Goal: Navigation & Orientation: Find specific page/section

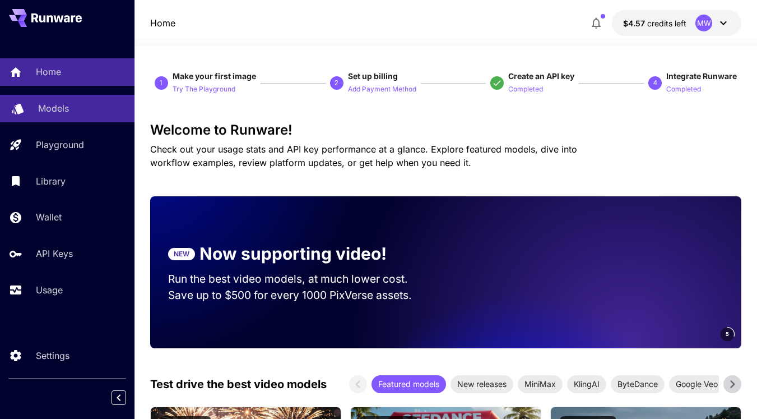
click at [67, 104] on p "Models" at bounding box center [53, 107] width 31 height 13
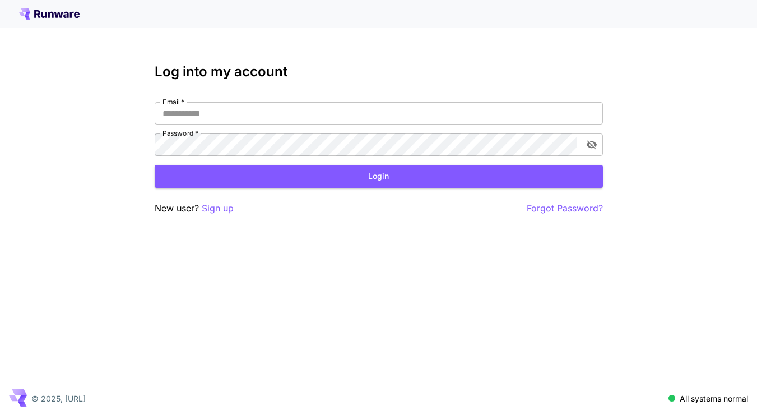
type input "**********"
click at [388, 180] on button "Login" at bounding box center [379, 176] width 448 height 23
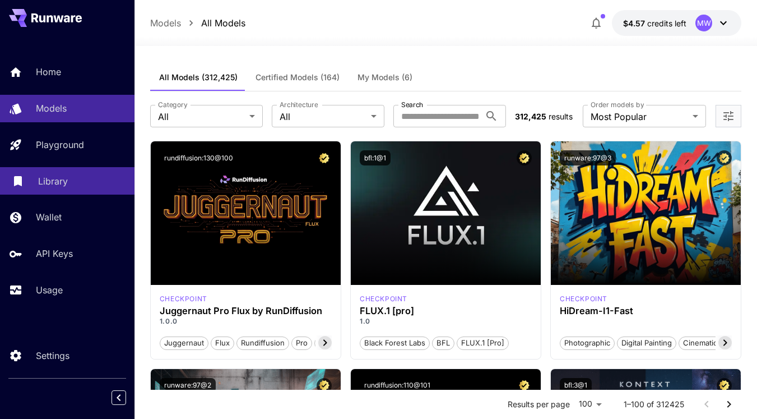
click at [51, 179] on p "Library" at bounding box center [53, 180] width 30 height 13
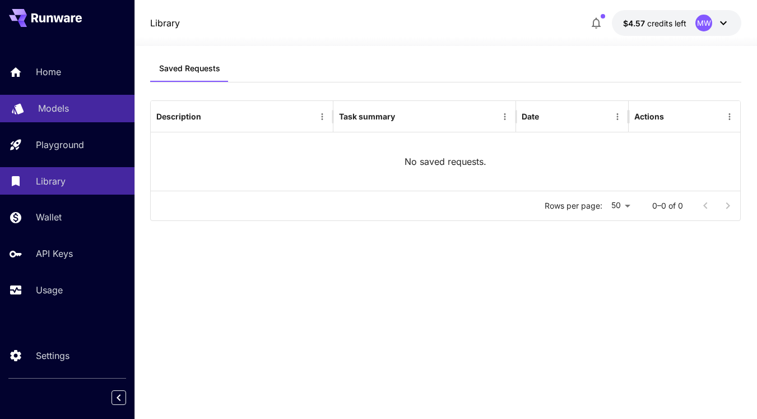
click at [76, 113] on div "Models" at bounding box center [81, 107] width 87 height 13
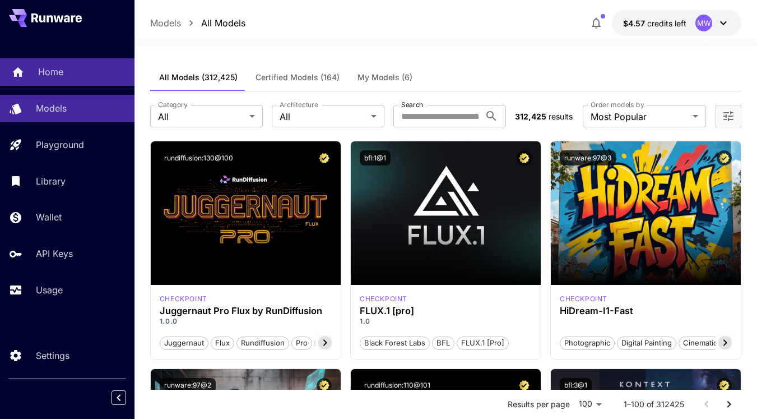
click at [79, 73] on div "Home" at bounding box center [81, 71] width 87 height 13
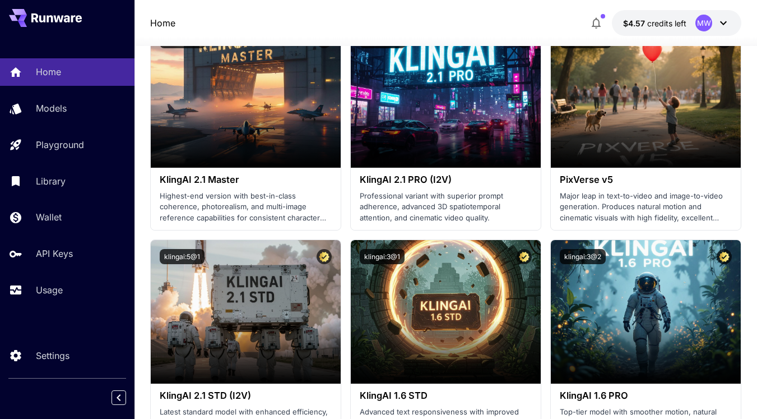
scroll to position [601, 0]
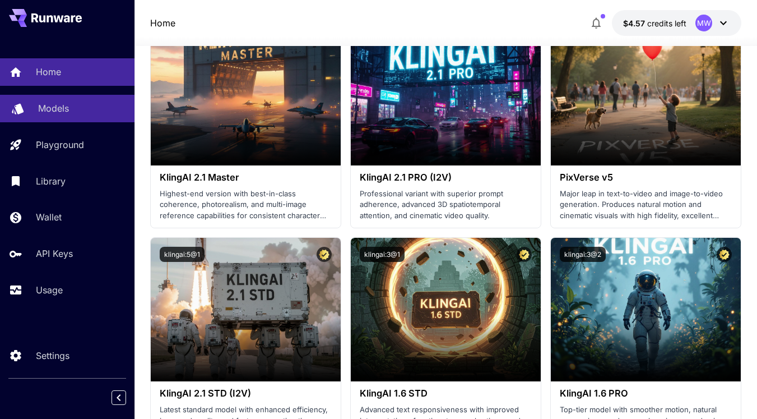
click at [57, 111] on p "Models" at bounding box center [53, 107] width 31 height 13
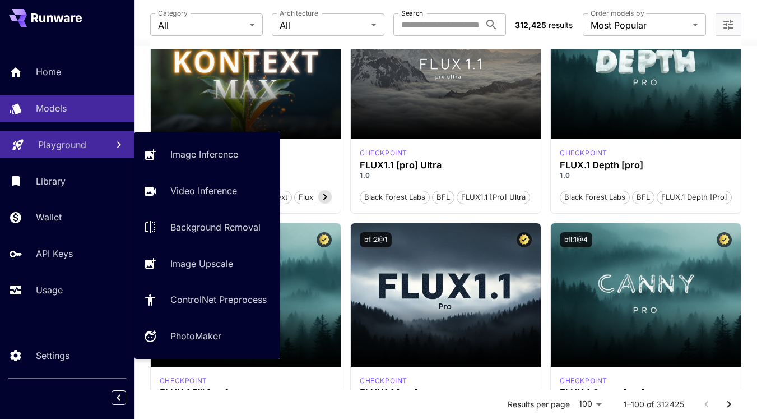
click at [71, 149] on p "Playground" at bounding box center [62, 144] width 48 height 13
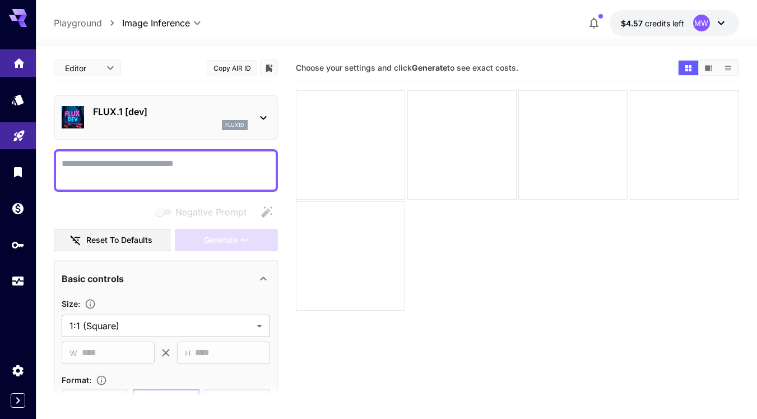
click at [14, 63] on icon "Home" at bounding box center [18, 59] width 13 height 13
